Goal: Task Accomplishment & Management: Contribute content

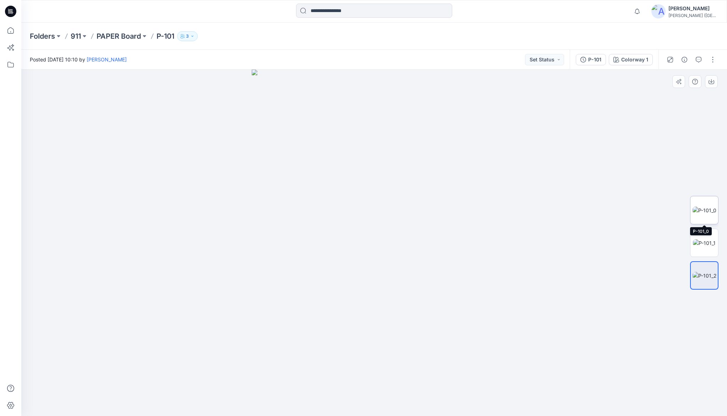
click at [704, 209] on img at bounding box center [704, 210] width 24 height 7
drag, startPoint x: 393, startPoint y: 213, endPoint x: 397, endPoint y: 304, distance: 91.0
drag, startPoint x: 383, startPoint y: 231, endPoint x: 383, endPoint y: 268, distance: 37.6
drag, startPoint x: 383, startPoint y: 225, endPoint x: 380, endPoint y: 260, distance: 34.5
drag, startPoint x: 382, startPoint y: 165, endPoint x: 367, endPoint y: 254, distance: 90.0
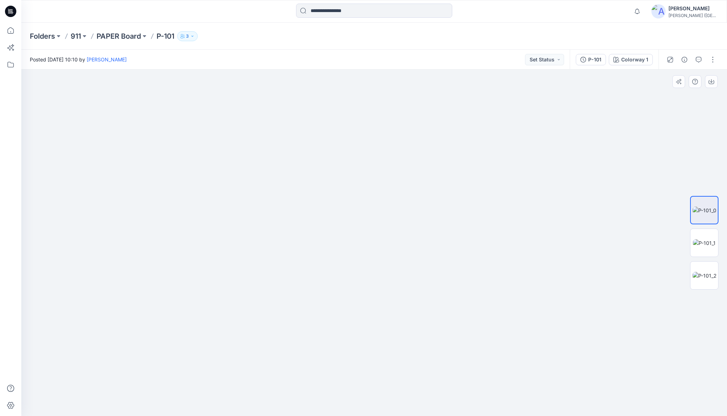
drag, startPoint x: 345, startPoint y: 154, endPoint x: 363, endPoint y: 167, distance: 22.4
click at [347, 238] on img at bounding box center [359, 86] width 822 height 660
drag, startPoint x: 369, startPoint y: 154, endPoint x: 365, endPoint y: 208, distance: 54.8
click at [365, 208] on img at bounding box center [357, 151] width 822 height 529
click at [114, 37] on p "PAPER Board" at bounding box center [119, 36] width 44 height 10
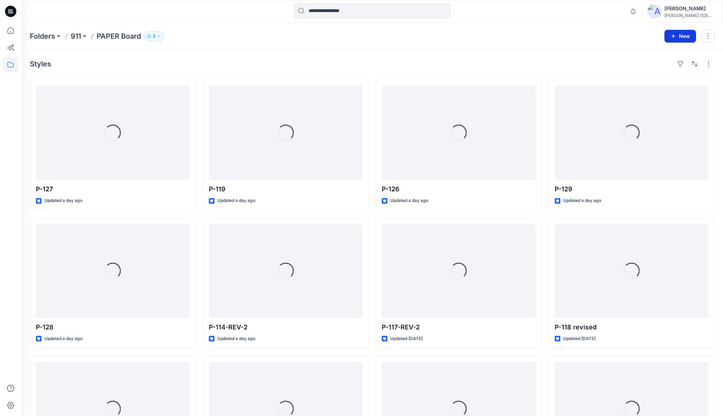
click at [679, 38] on button "New" at bounding box center [680, 36] width 32 height 13
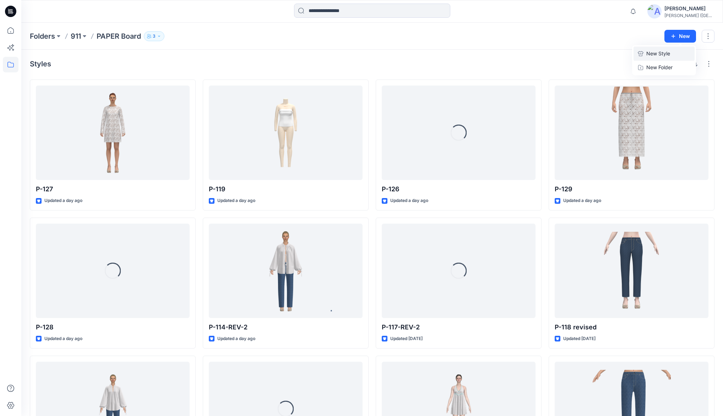
click at [649, 53] on p "New Style" at bounding box center [658, 53] width 24 height 9
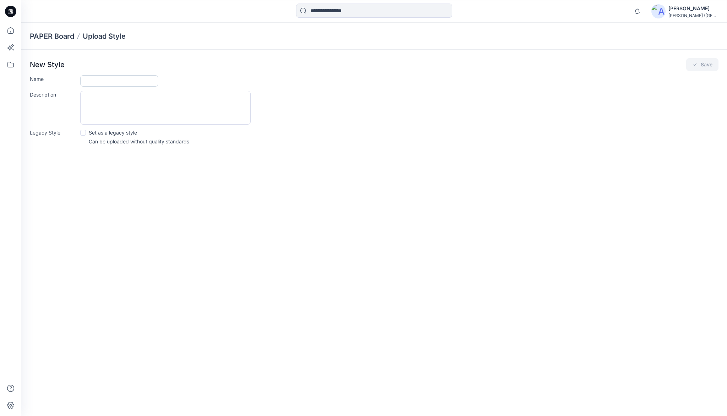
click at [92, 79] on input "Name" at bounding box center [119, 80] width 78 height 11
type input "*****"
click at [701, 64] on button "Save" at bounding box center [702, 64] width 32 height 13
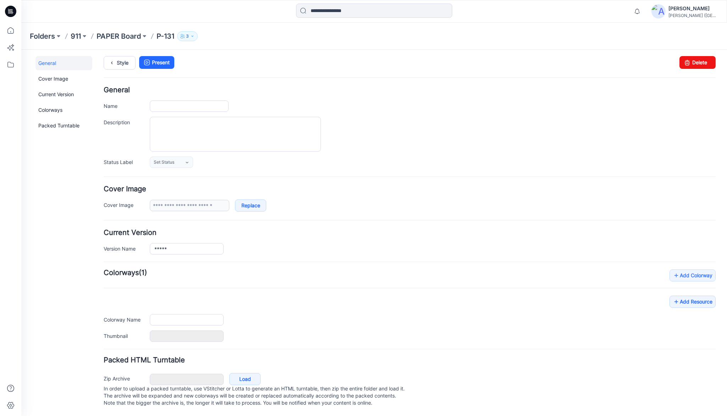
scroll to position [7, 0]
type input "*****"
type input "**********"
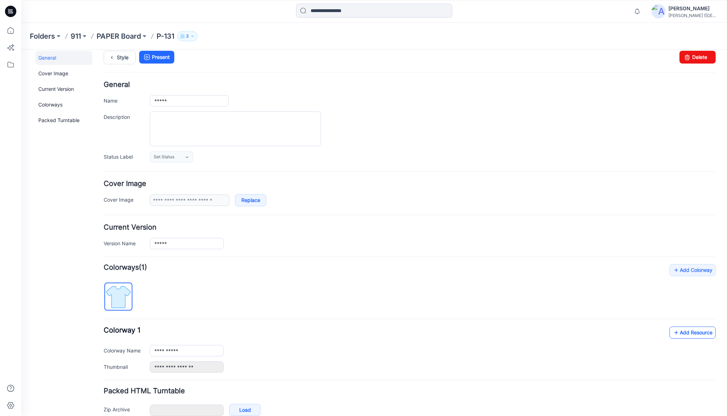
click at [685, 332] on link "Add Resource" at bounding box center [692, 333] width 46 height 12
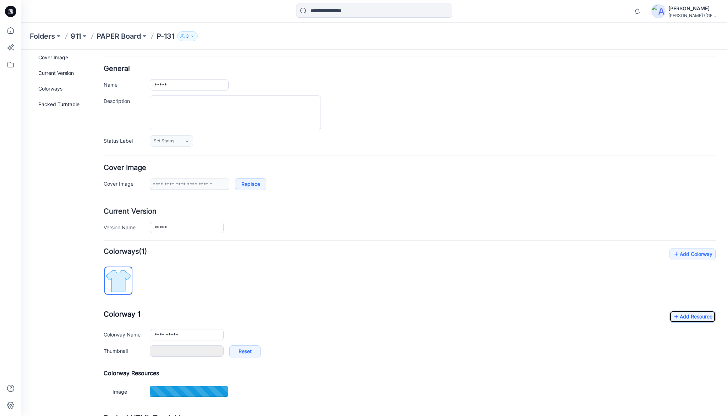
scroll to position [87, 0]
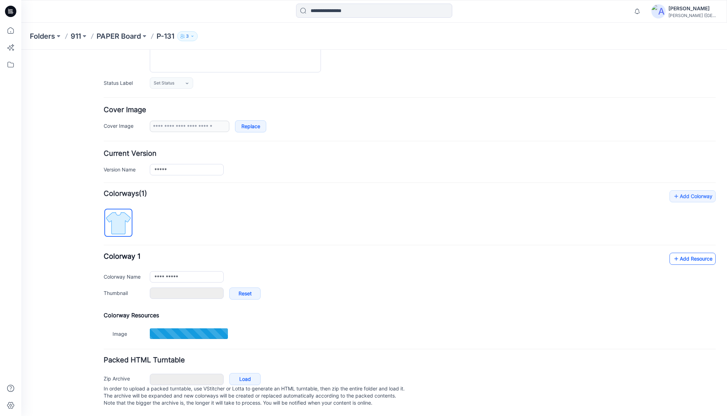
click at [678, 256] on link "Add Resource" at bounding box center [692, 259] width 46 height 12
type input "*******"
click at [680, 253] on link "Add Resource" at bounding box center [692, 258] width 46 height 12
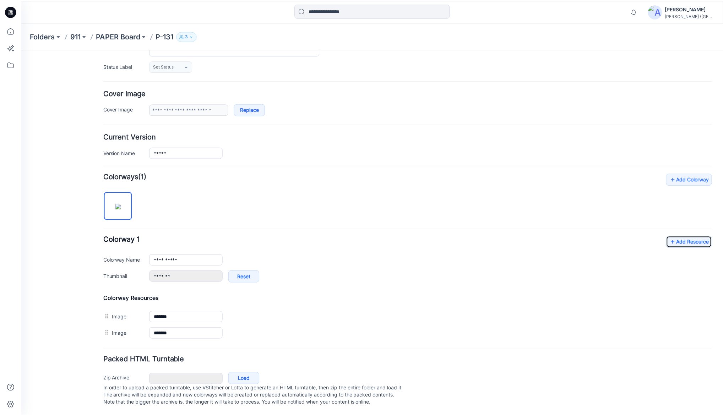
scroll to position [104, 0]
click at [674, 236] on icon at bounding box center [676, 241] width 7 height 11
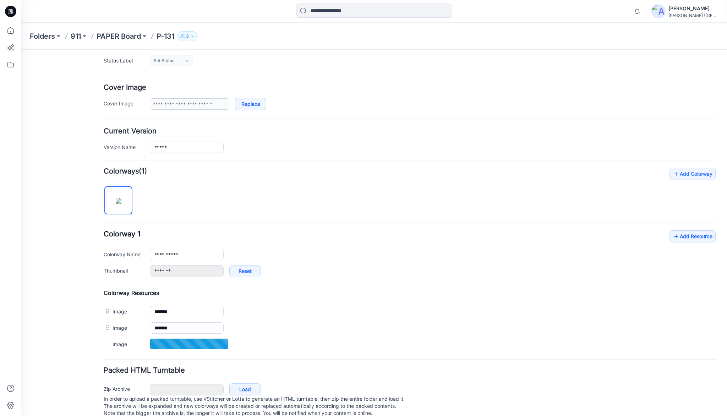
click at [321, 191] on div "**********" at bounding box center [410, 260] width 612 height 184
click at [323, 181] on div "**********" at bounding box center [410, 260] width 612 height 184
click at [65, 155] on div "General Cover Image Current Version Colorways Packed Turntable" at bounding box center [63, 191] width 57 height 472
click at [57, 128] on div "General Cover Image Current Version Colorways Packed Turntable" at bounding box center [63, 191] width 57 height 472
click at [12, 31] on icon at bounding box center [11, 31] width 16 height 16
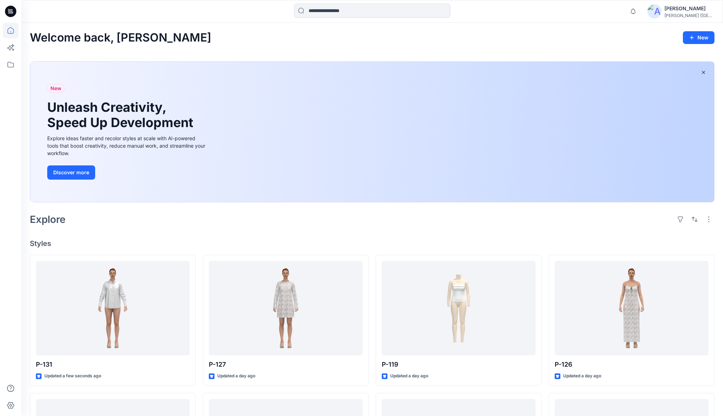
click at [201, 227] on div "Explore" at bounding box center [372, 219] width 684 height 17
click at [146, 221] on div "Explore" at bounding box center [372, 219] width 684 height 17
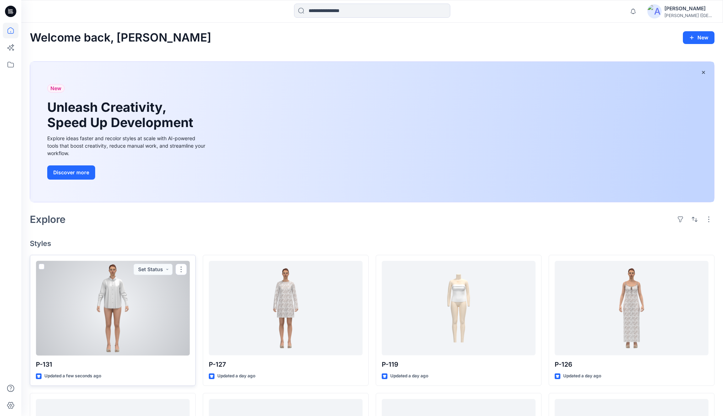
click at [142, 300] on div at bounding box center [113, 308] width 154 height 94
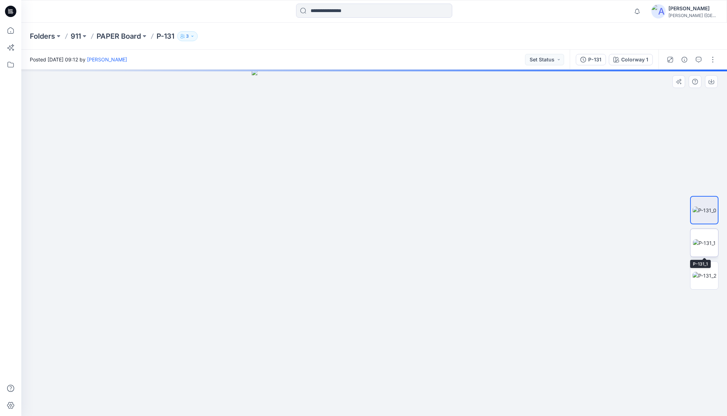
click at [693, 239] on img at bounding box center [704, 242] width 23 height 7
click at [708, 279] on img at bounding box center [704, 275] width 24 height 7
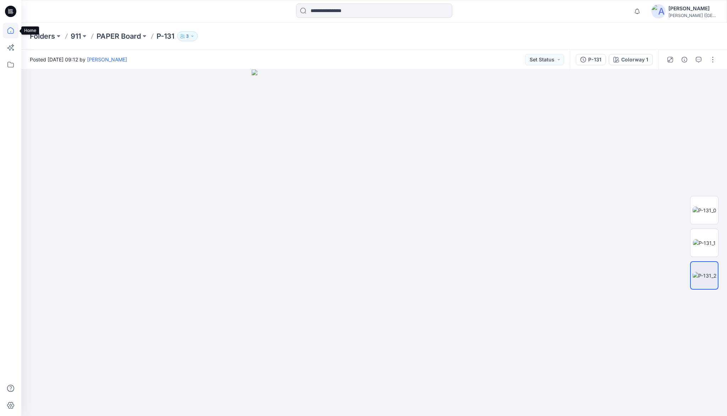
click at [13, 29] on icon at bounding box center [11, 31] width 16 height 16
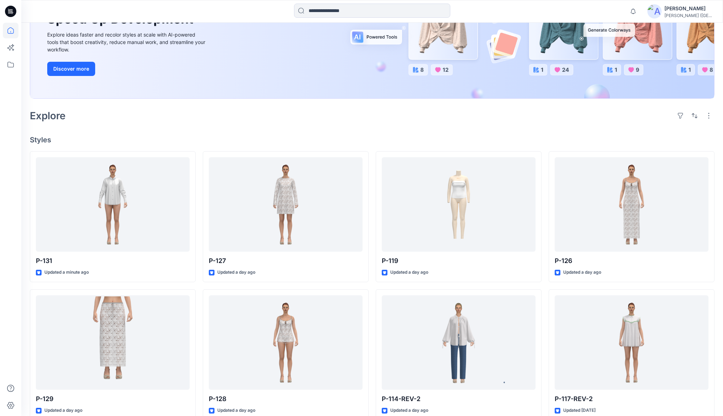
scroll to position [114, 0]
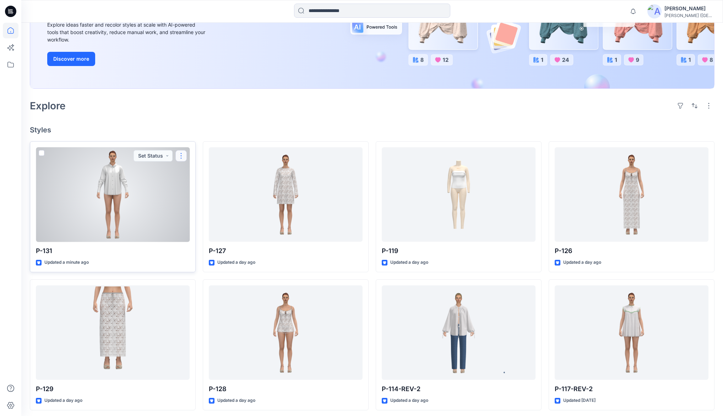
click at [180, 156] on button "button" at bounding box center [180, 155] width 11 height 11
click at [199, 212] on p "Duplicate to..." at bounding box center [206, 211] width 32 height 7
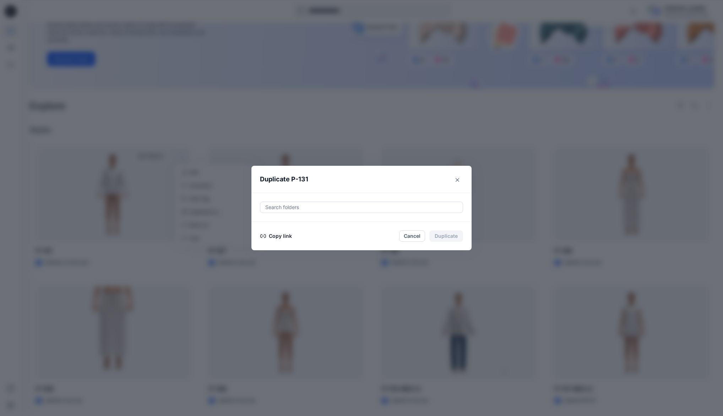
click at [280, 236] on button "Copy link" at bounding box center [276, 236] width 32 height 9
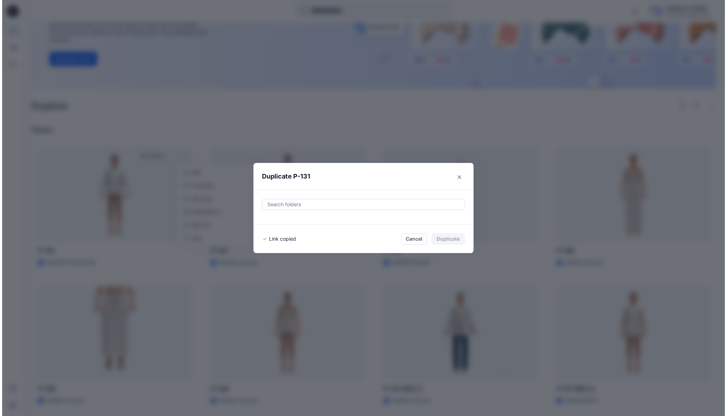
scroll to position [0, 0]
